Goal: Task Accomplishment & Management: Use online tool/utility

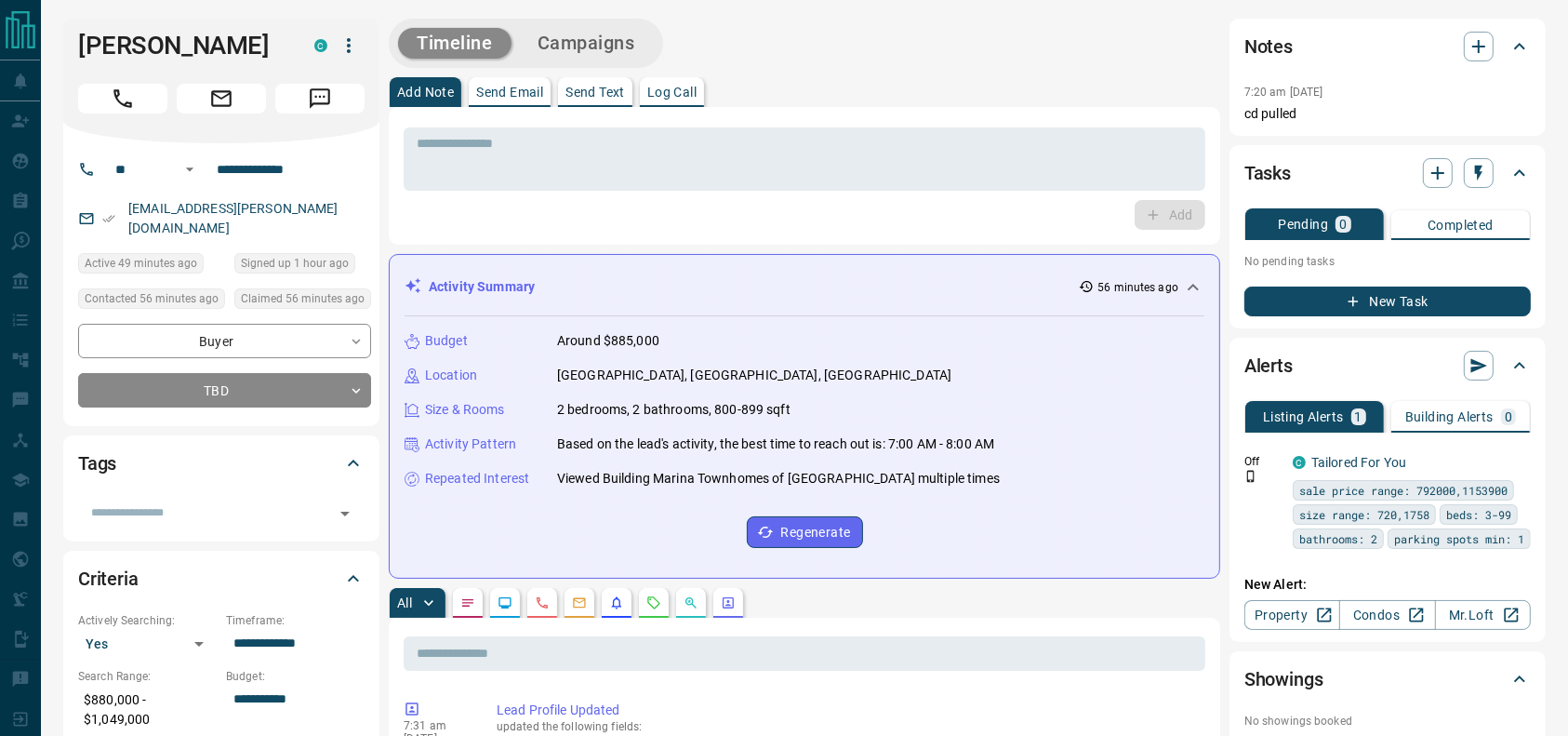
click at [108, 101] on button "Call" at bounding box center [123, 99] width 90 height 30
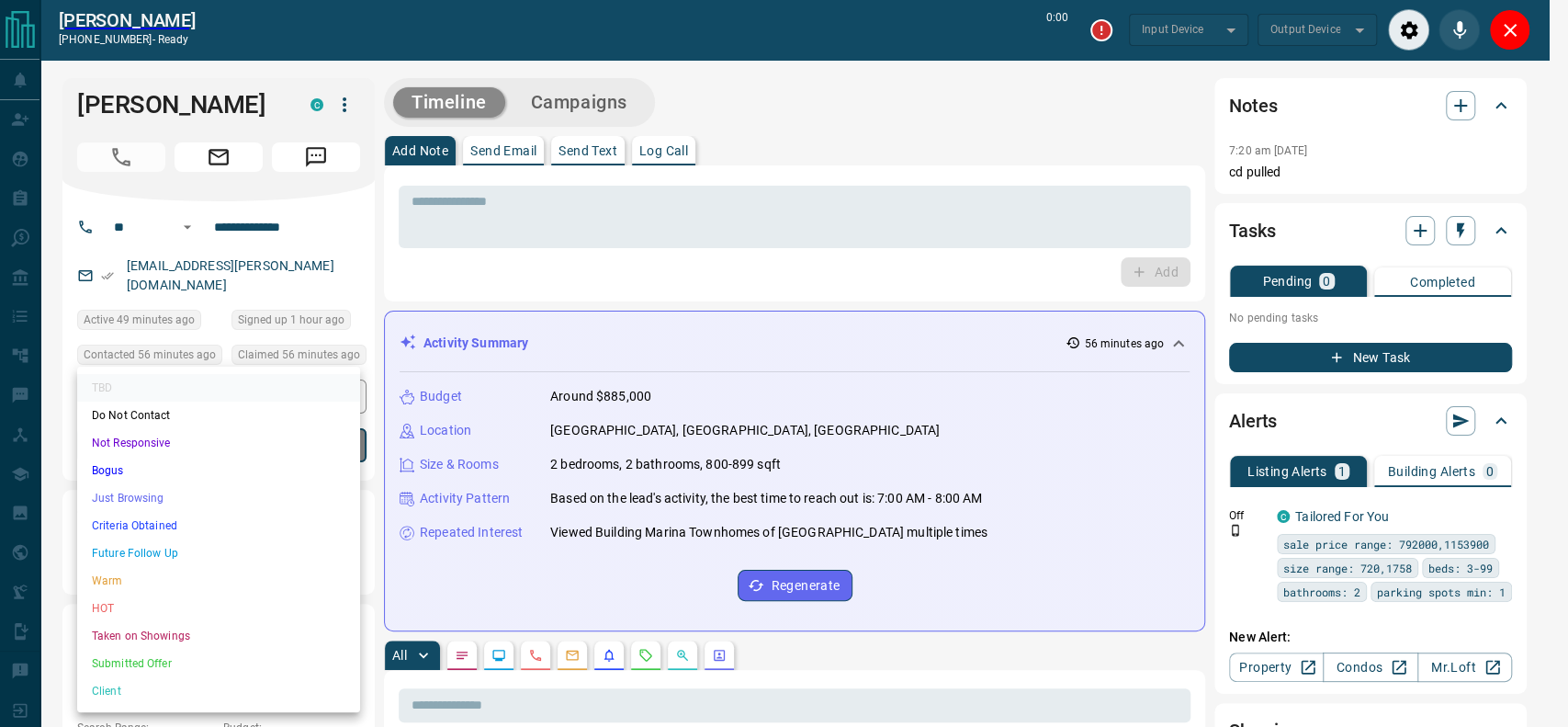
type input "*******"
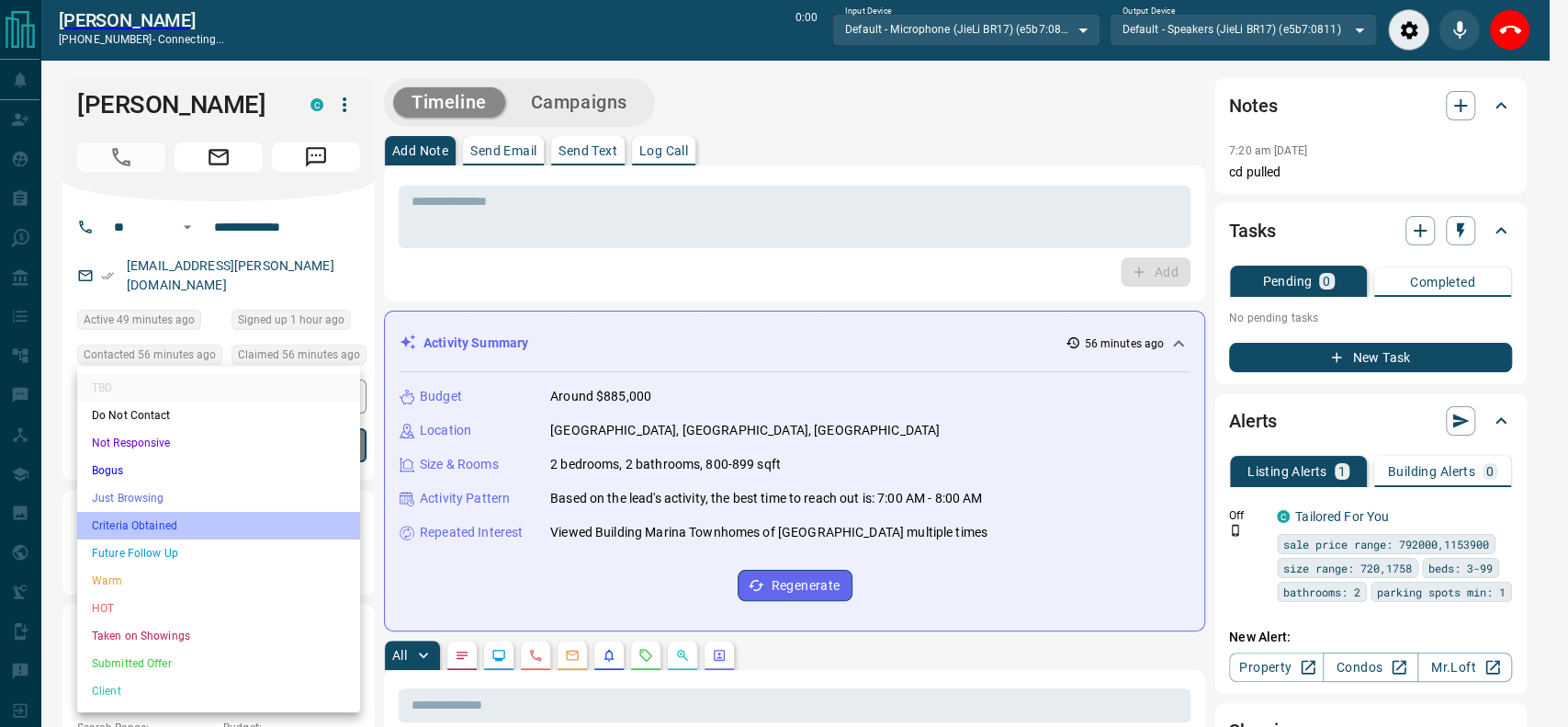
click at [184, 518] on li "Criteria Obtained" at bounding box center [219, 526] width 283 height 28
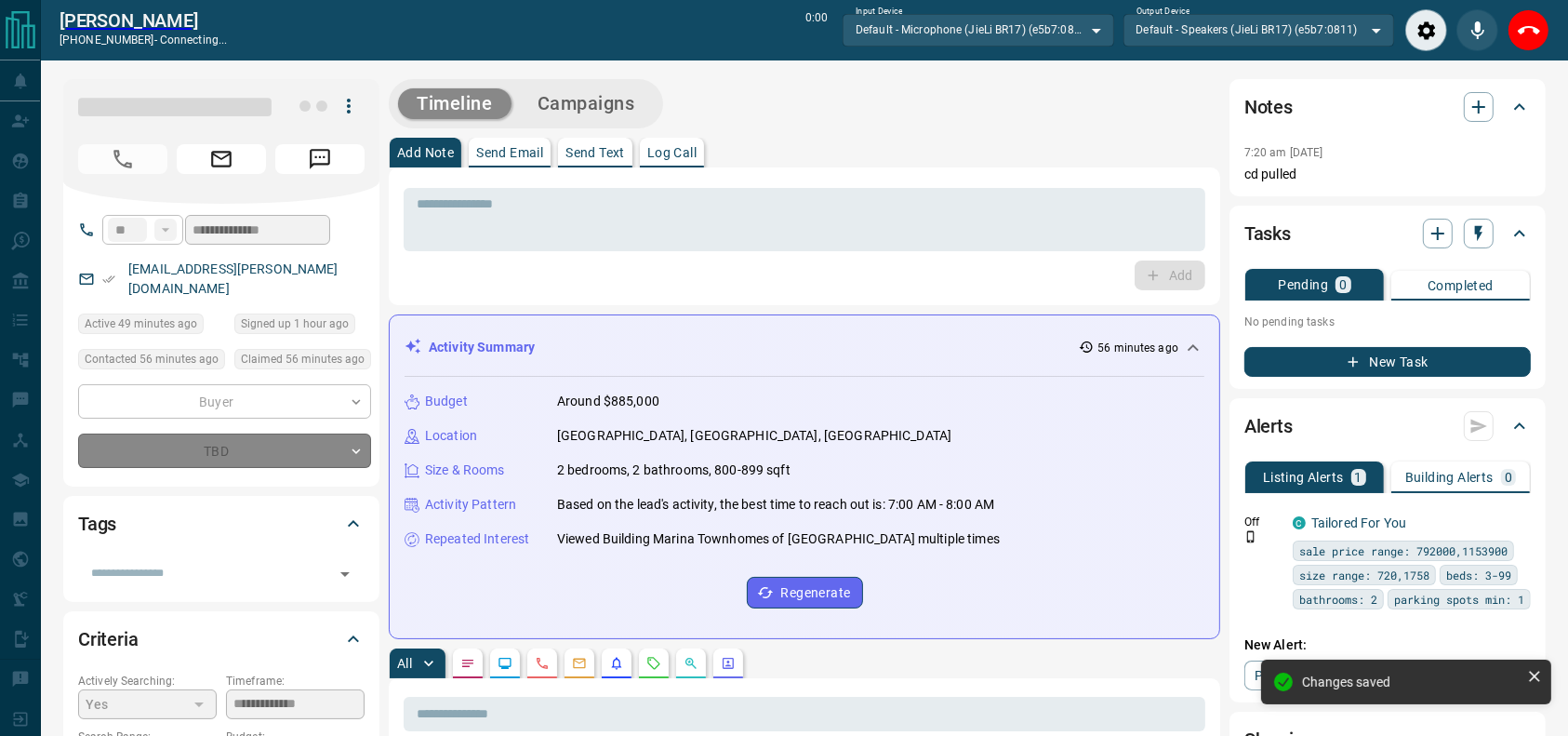
type input "*"
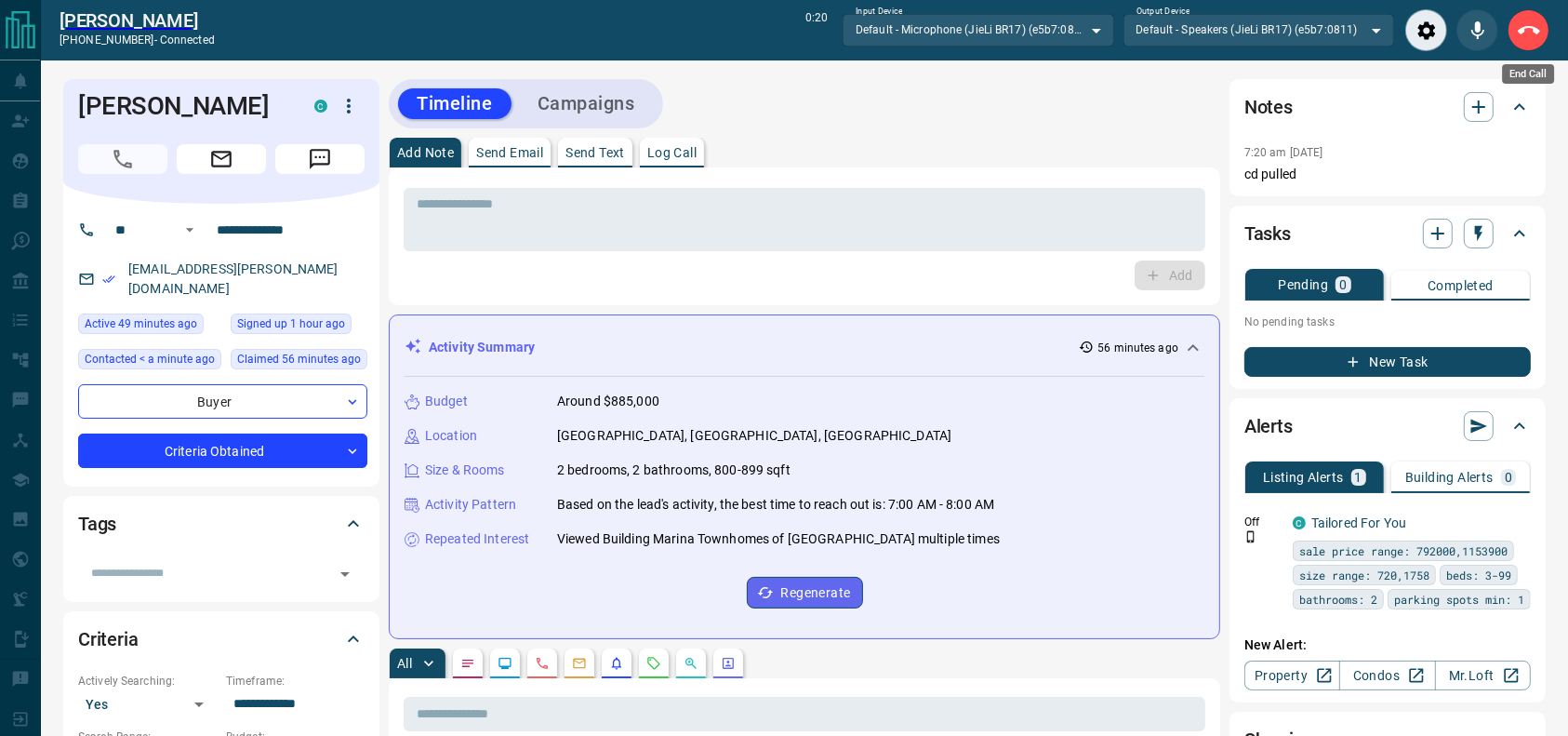
click at [1531, 27] on icon "End Call" at bounding box center [1529, 31] width 23 height 23
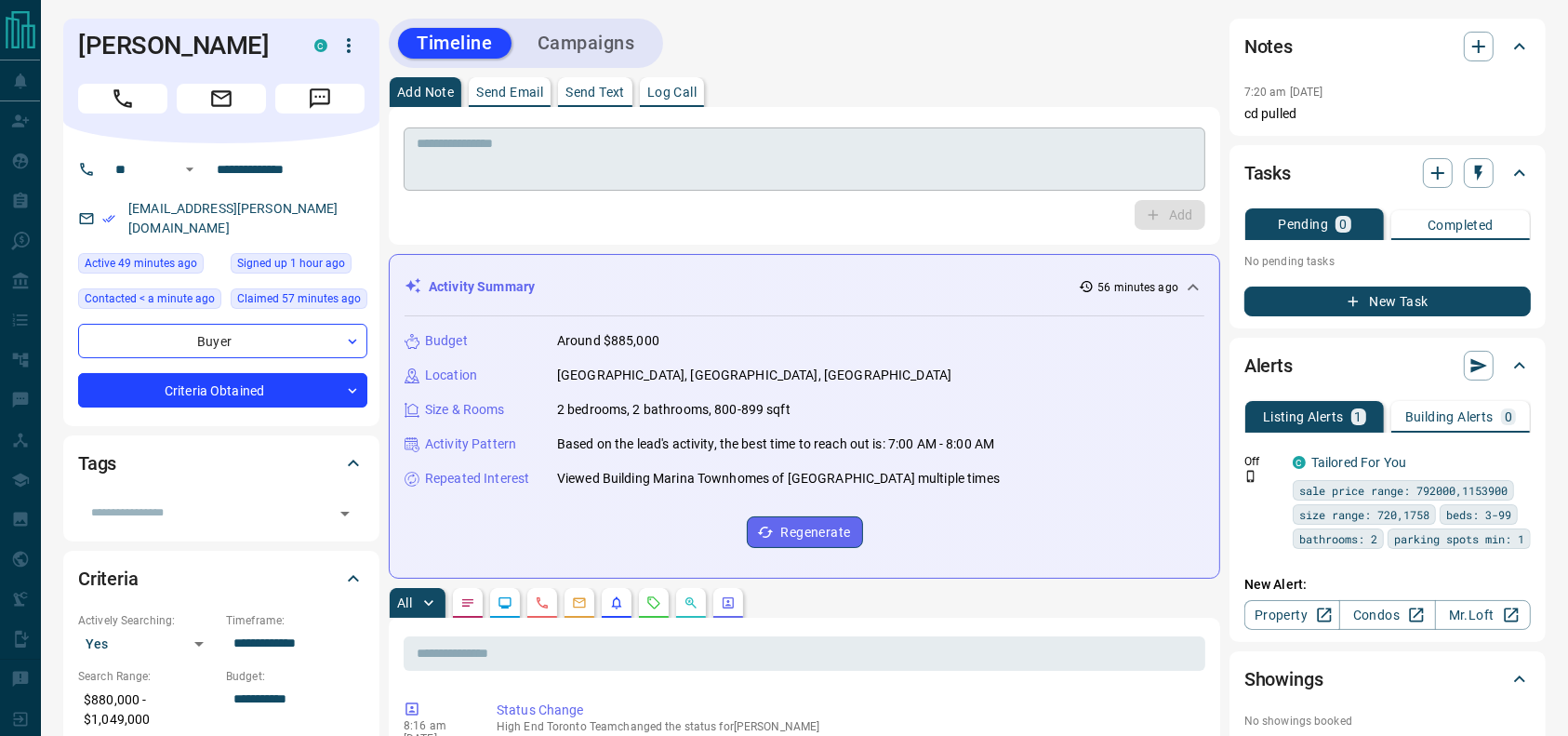
click at [1038, 149] on textarea at bounding box center [805, 159] width 776 height 47
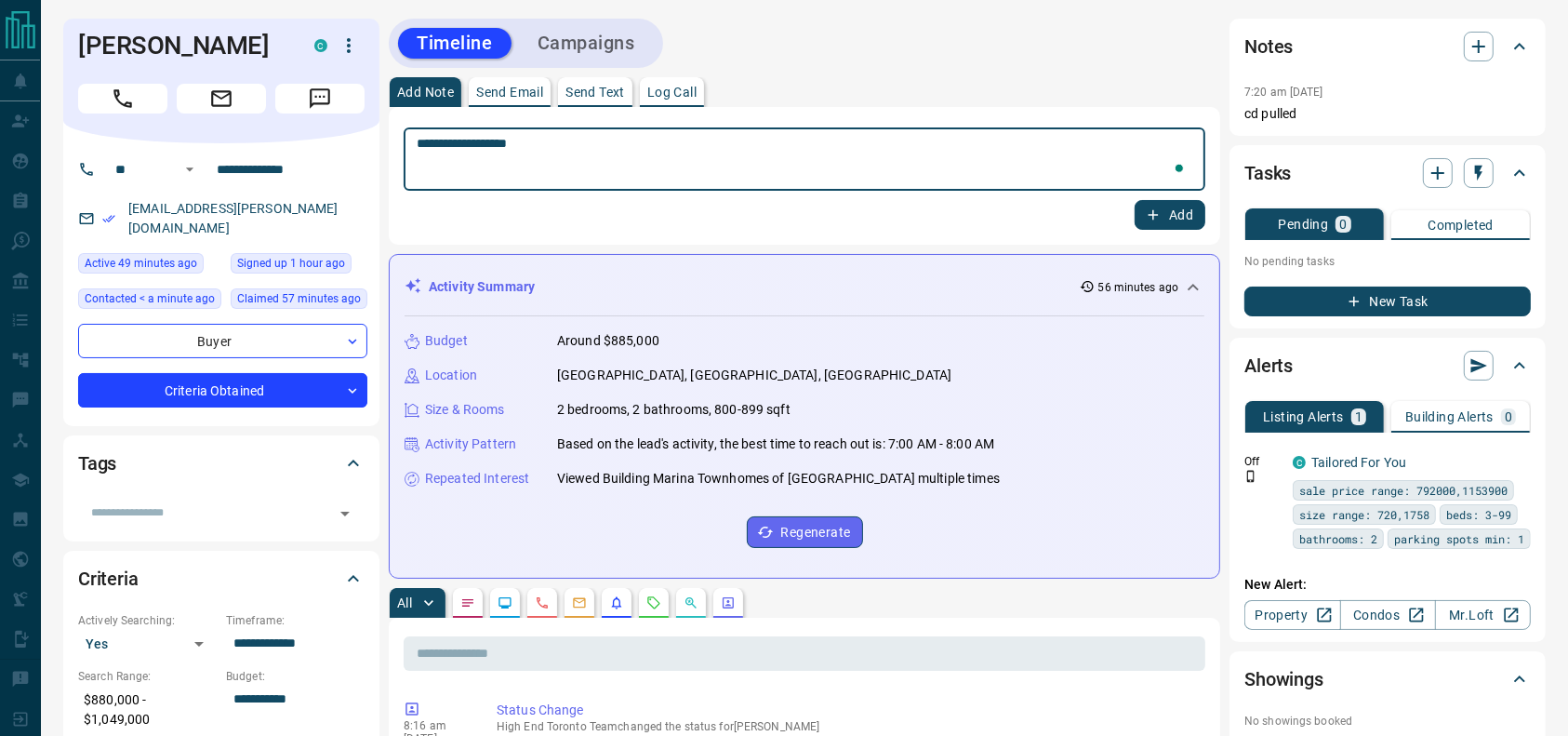
type textarea "**********"
click at [1174, 220] on button "Add" at bounding box center [1169, 215] width 71 height 30
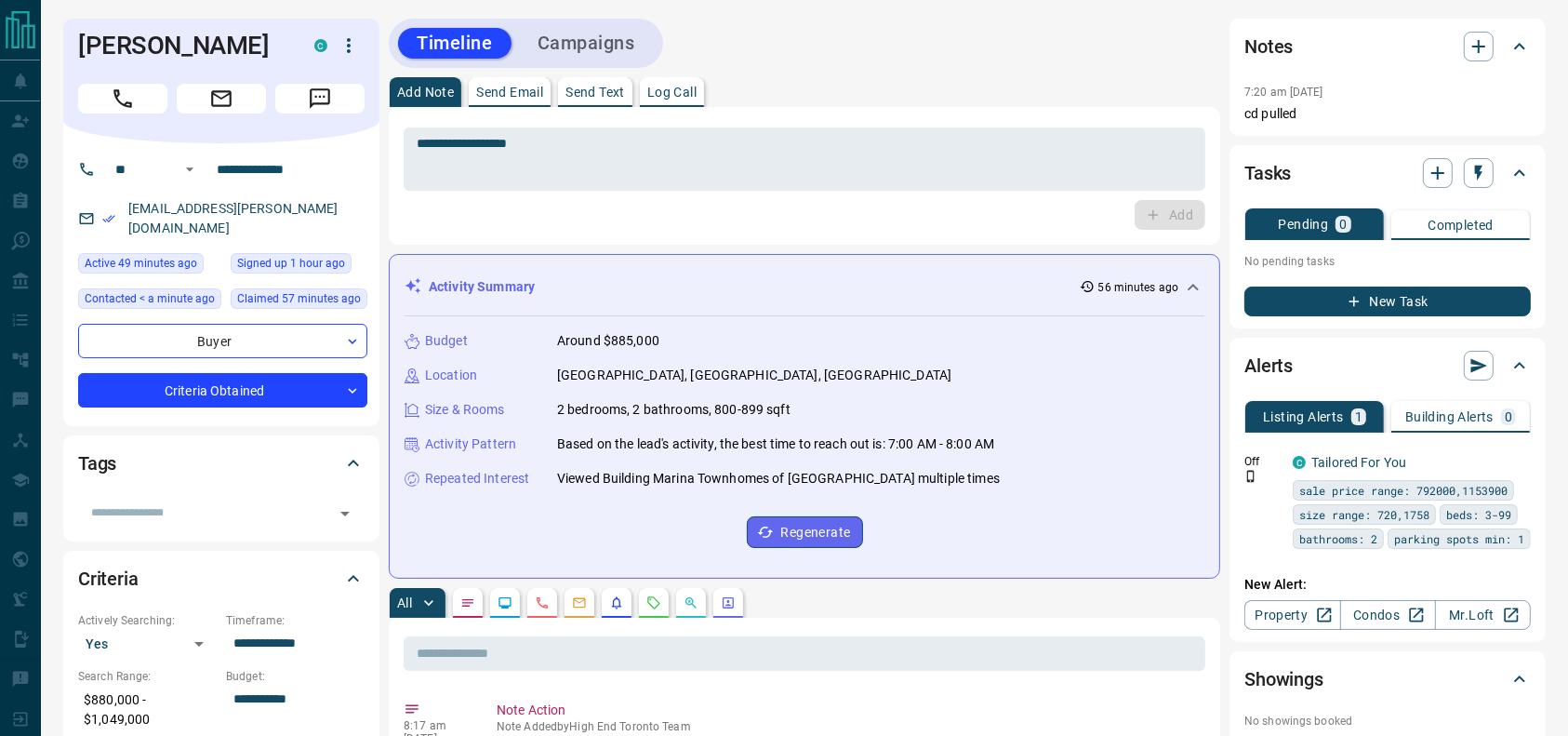
click at [575, 35] on button "Campaigns" at bounding box center [586, 43] width 135 height 31
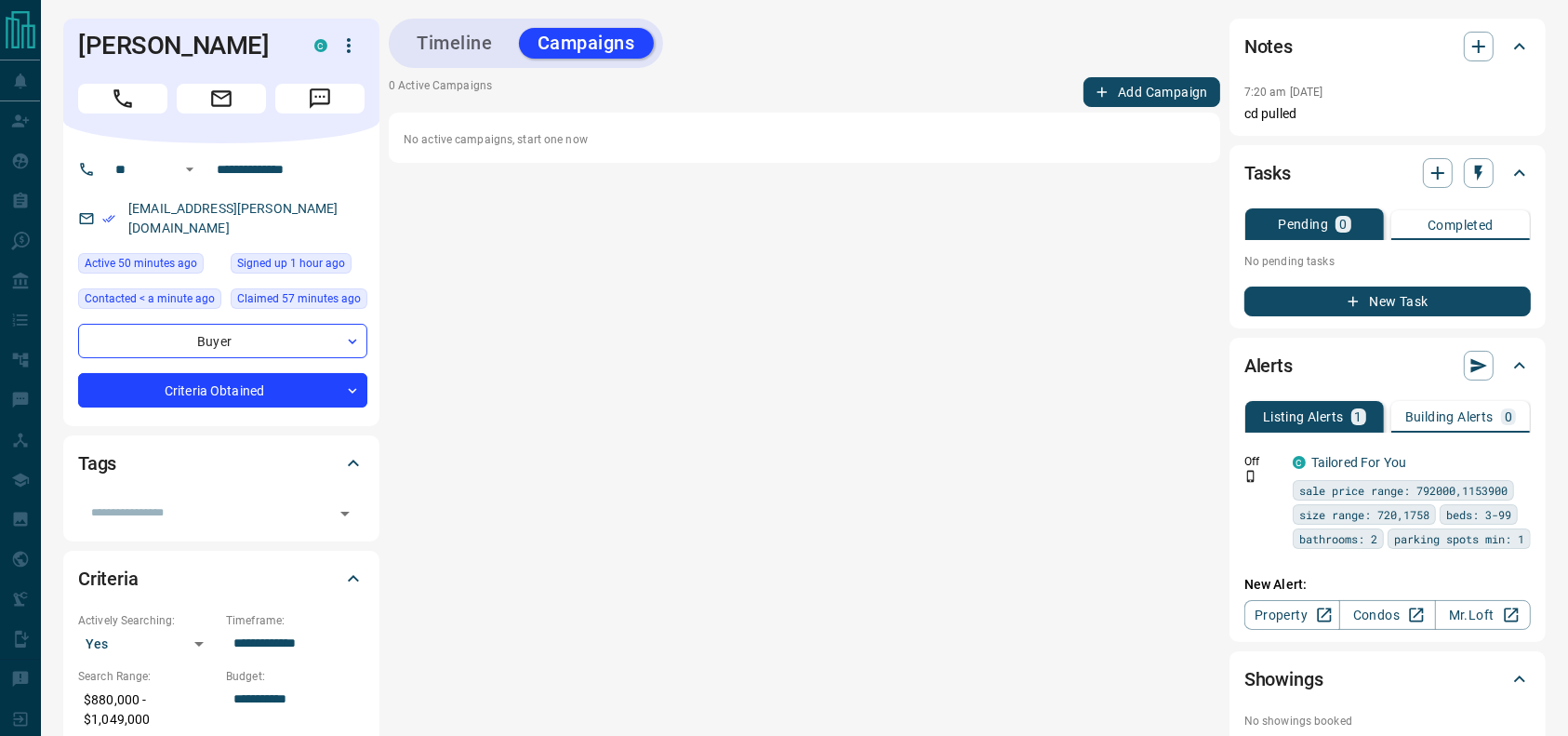
click at [1091, 77] on button "Add Campaign" at bounding box center [1151, 92] width 137 height 30
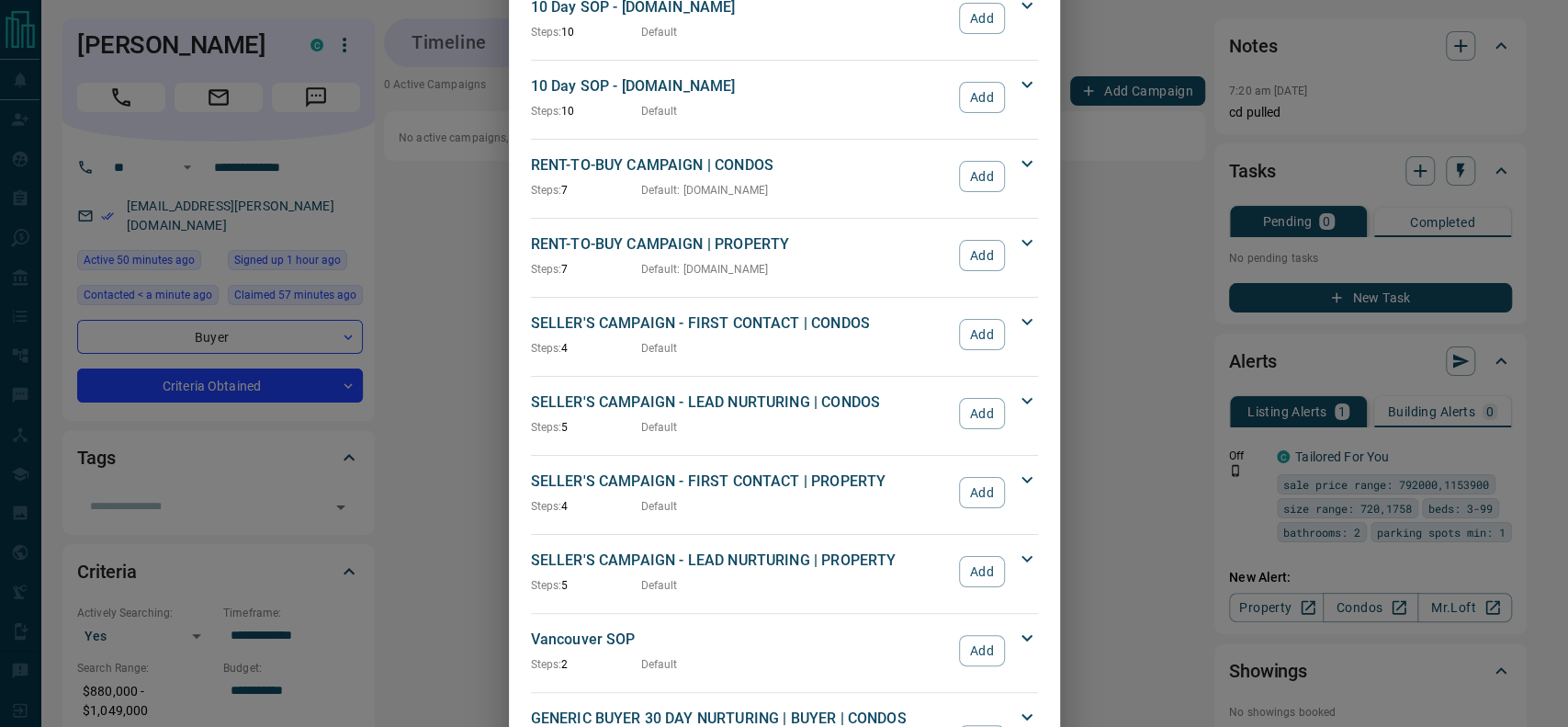
scroll to position [1406, 0]
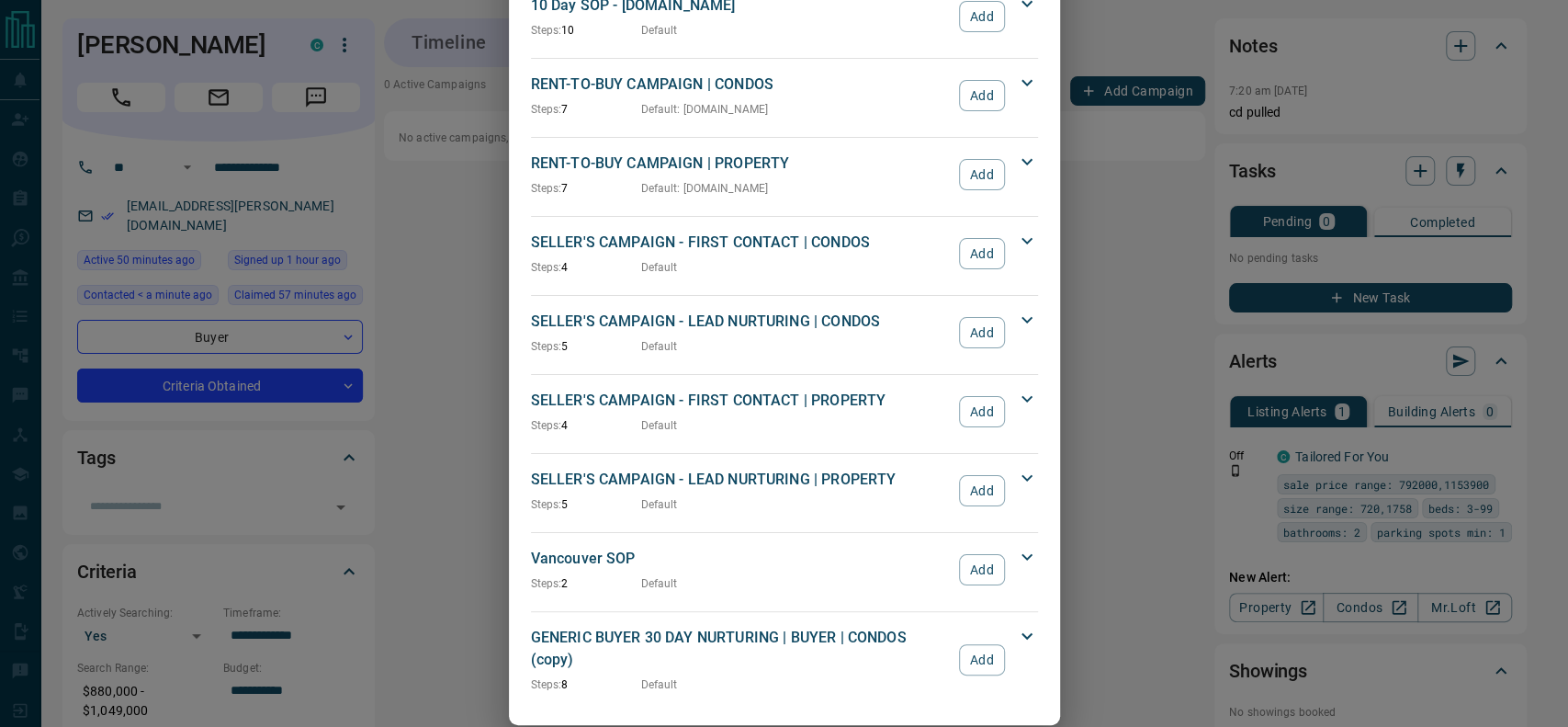
click at [725, 626] on p "GENERIC BUYER 30 DAY NURTURING | BUYER | CONDOS (copy)" at bounding box center [741, 648] width 420 height 44
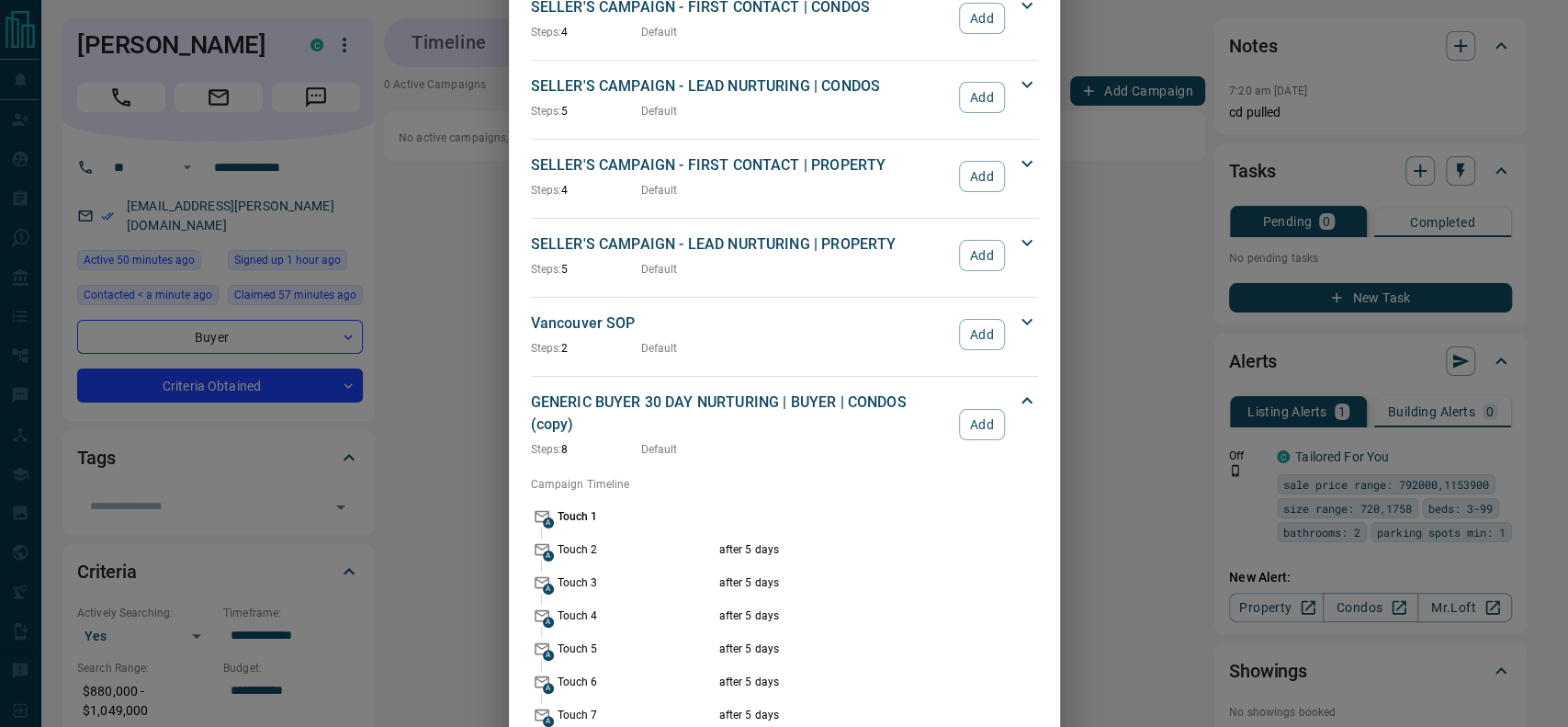
scroll to position [1703, 0]
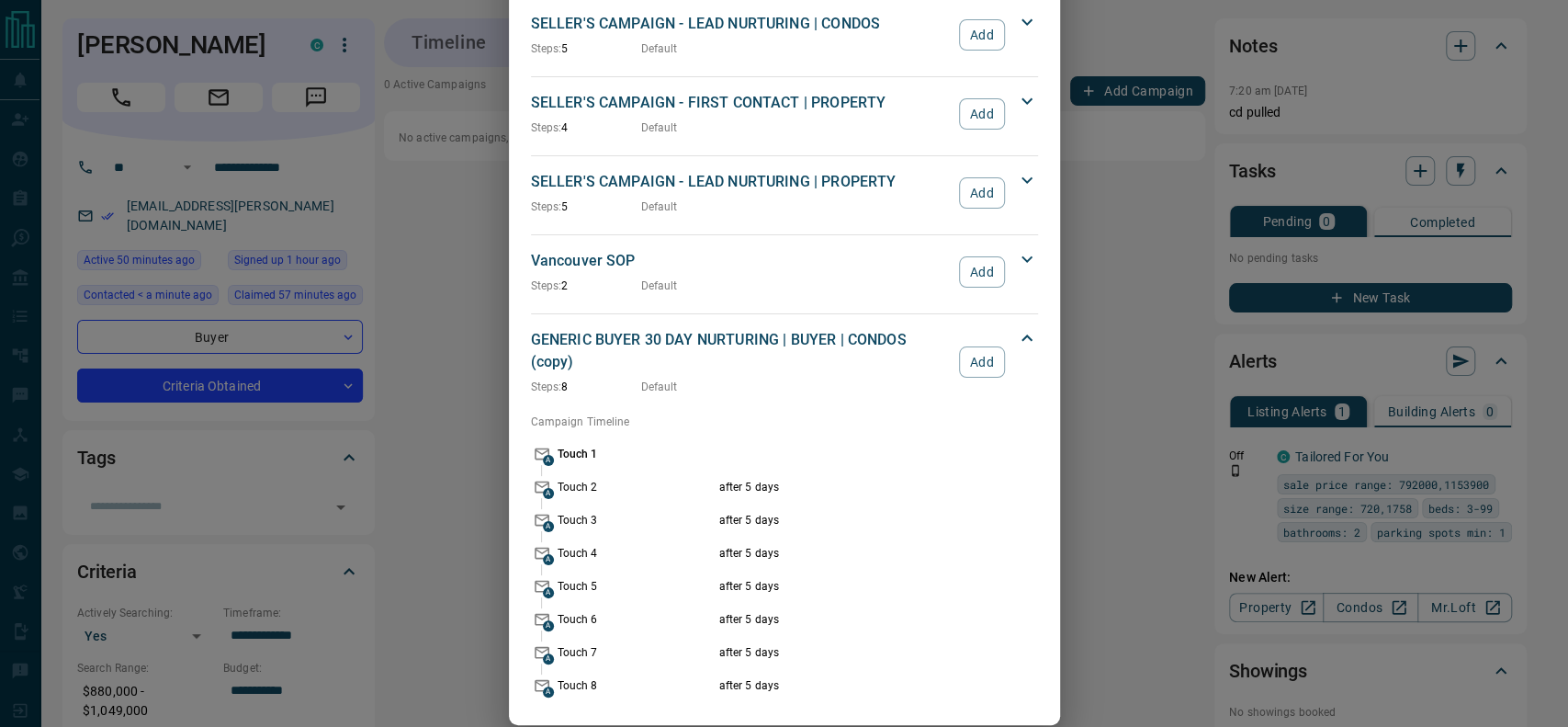
click at [531, 443] on icon at bounding box center [543, 454] width 22 height 22
click at [557, 446] on p "Touch 1" at bounding box center [636, 454] width 158 height 17
click at [671, 479] on p "Touch 2" at bounding box center [636, 487] width 158 height 17
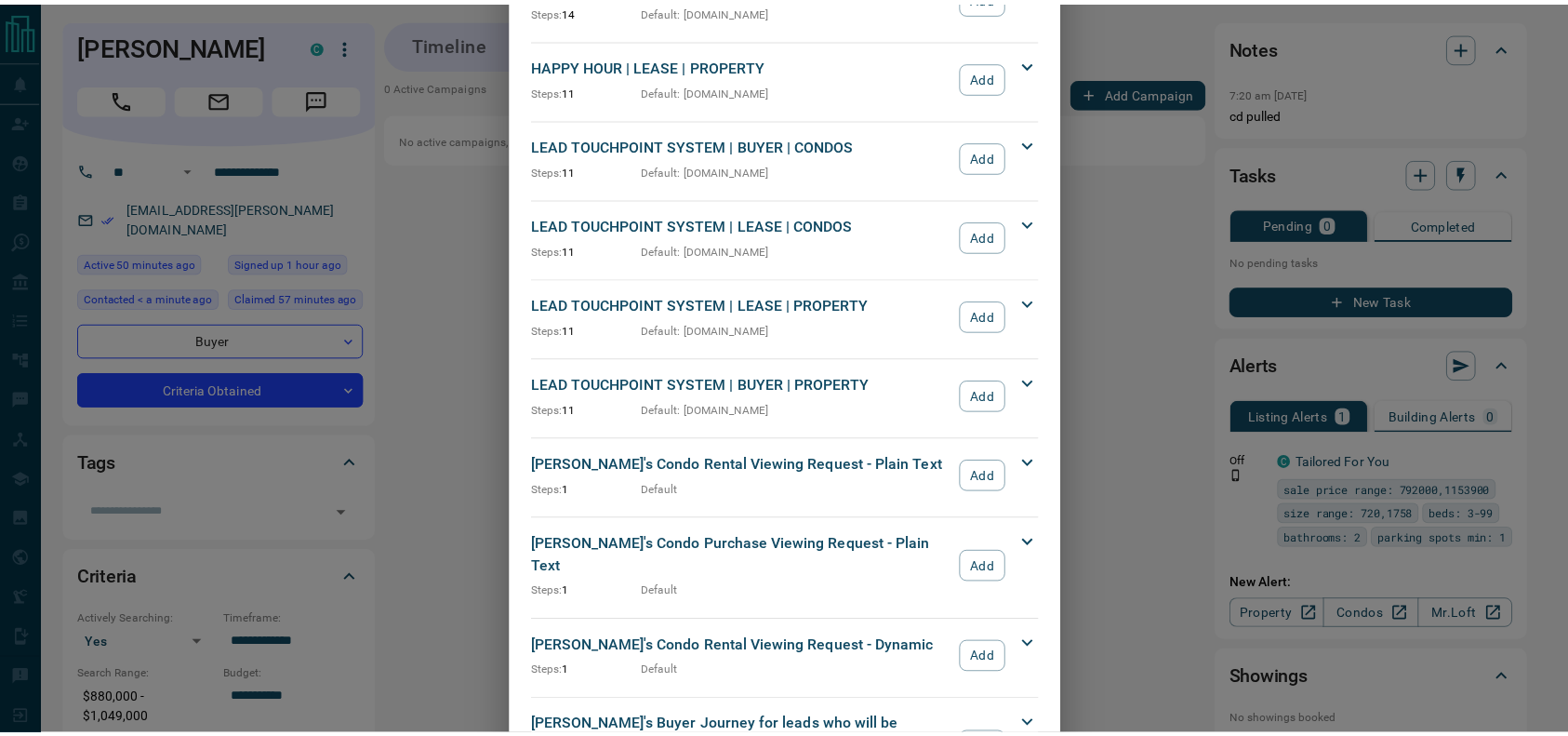
scroll to position [482, 0]
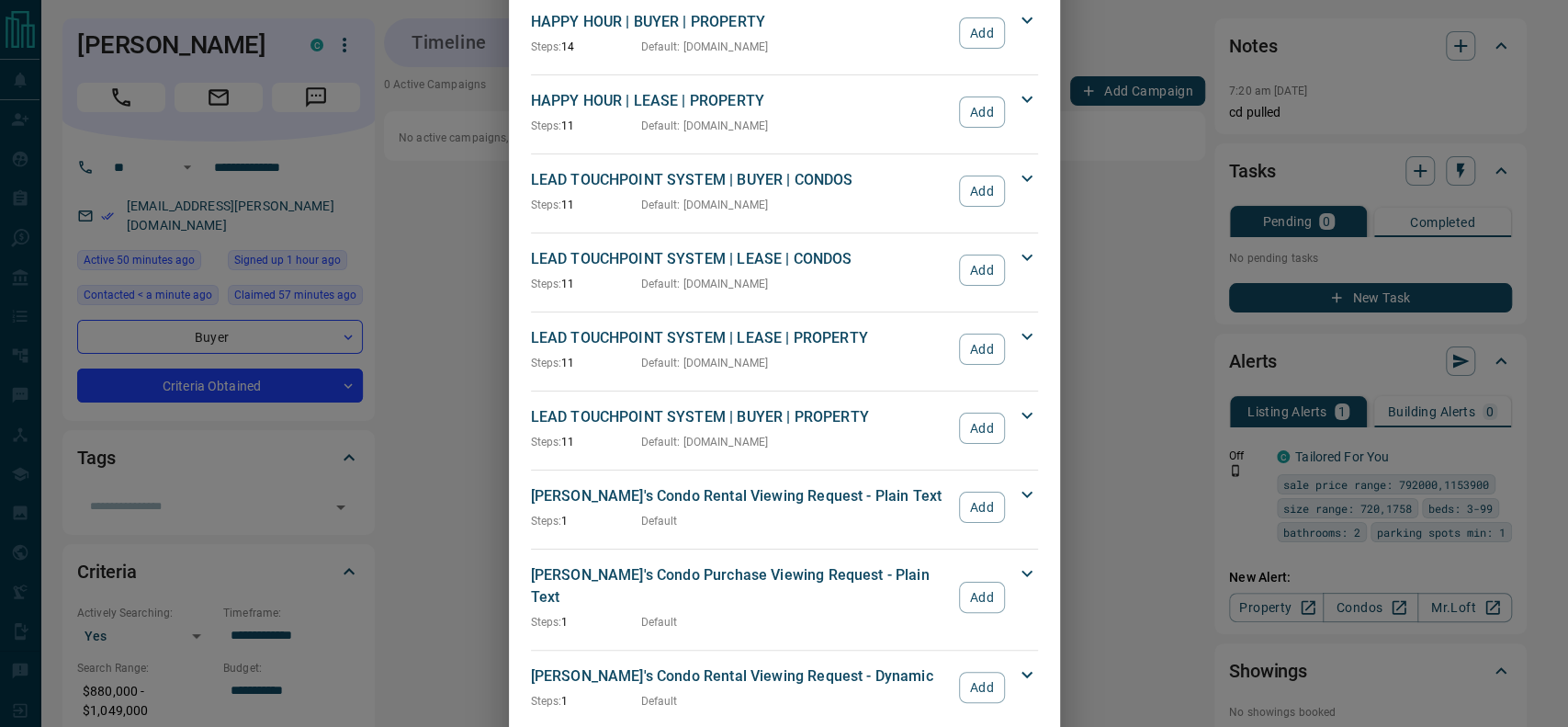
click at [813, 165] on div "LEAD TOUCHPOINT SYSTEM | BUYER | CONDOS Steps: 11 Default : [DOMAIN_NAME] Add" at bounding box center [785, 190] width 507 height 51
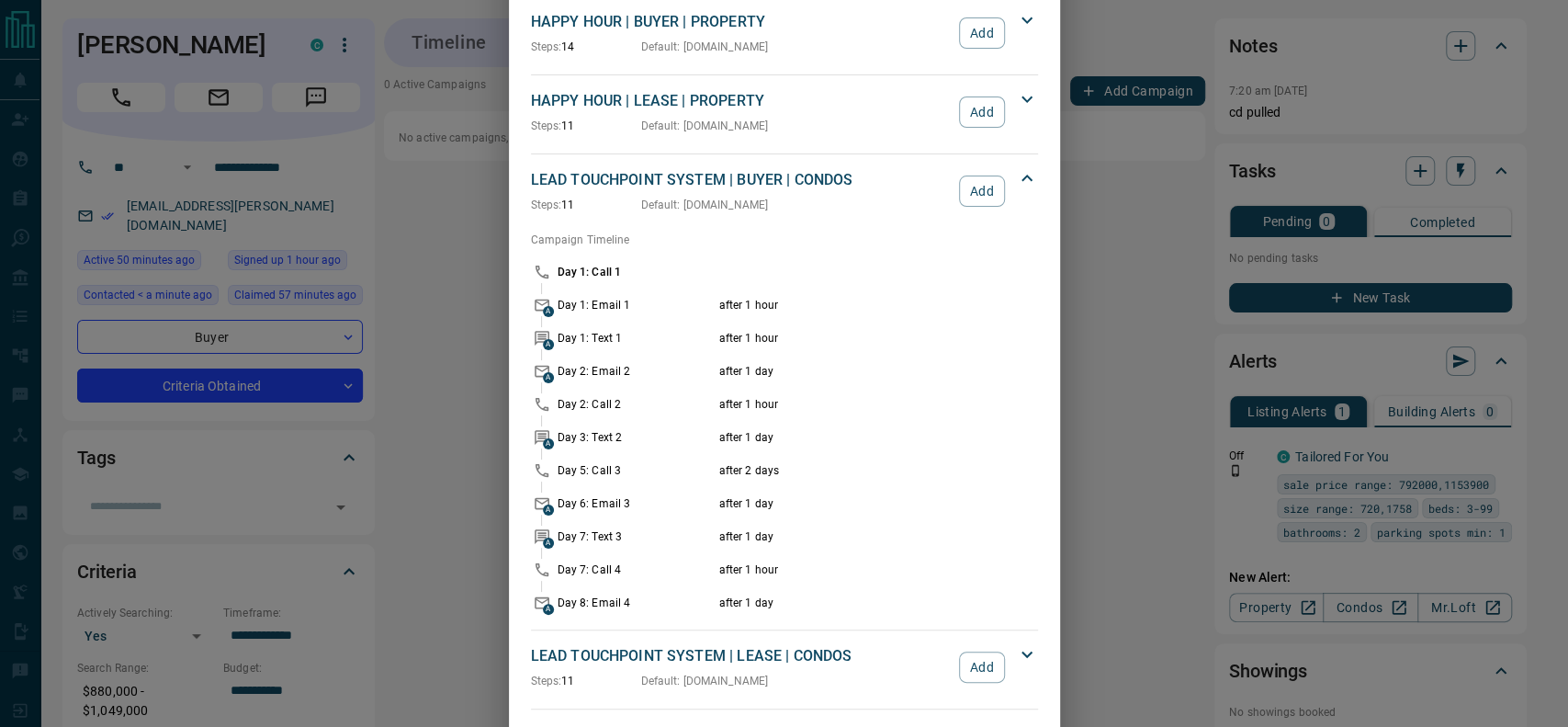
click at [565, 261] on div "Day 1: Call 1" at bounding box center [785, 272] width 507 height 22
click at [1109, 178] on div "Add Campaign GENERIC BUYER 30 DAY NURTURING | BUYER | CONDOS Steps: 8 Default A…" at bounding box center [784, 364] width 1568 height 727
